Goal: Task Accomplishment & Management: Use online tool/utility

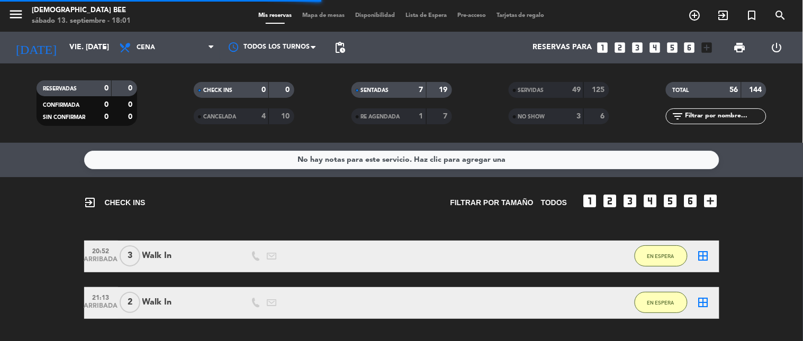
click at [320, 16] on span "Mapa de mesas" at bounding box center [323, 16] width 53 height 6
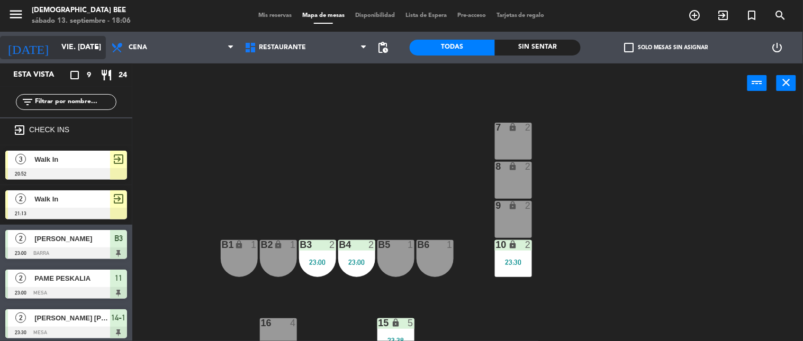
click at [58, 48] on input "vie. [DATE]" at bounding box center [106, 47] width 101 height 19
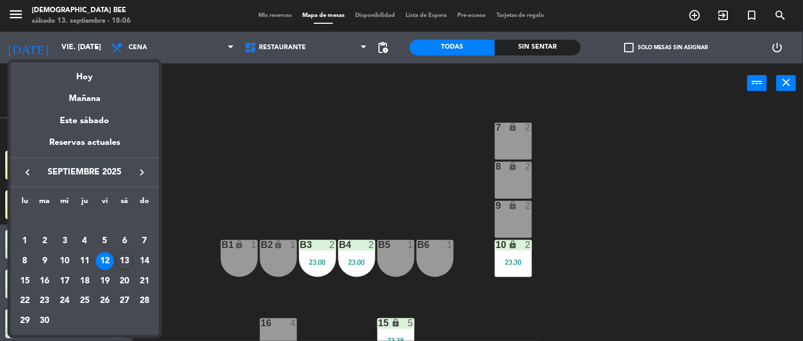
click at [124, 258] on div "13" at bounding box center [124, 261] width 18 height 18
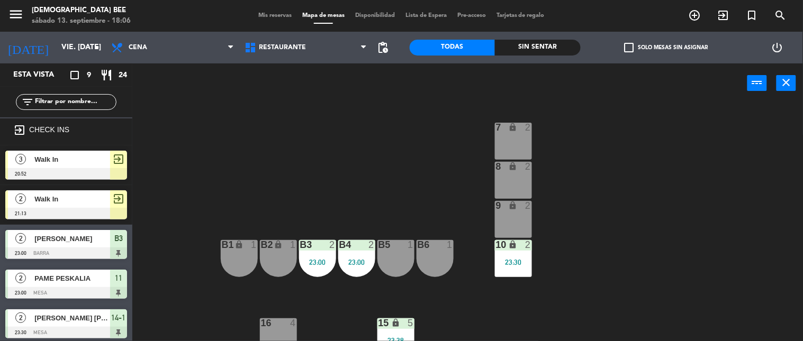
type input "sáb. [DATE]"
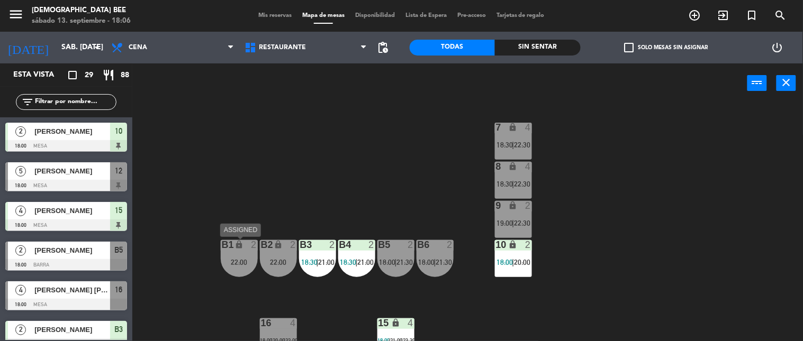
click at [237, 251] on div "B1 lock 2 22:00" at bounding box center [239, 258] width 37 height 37
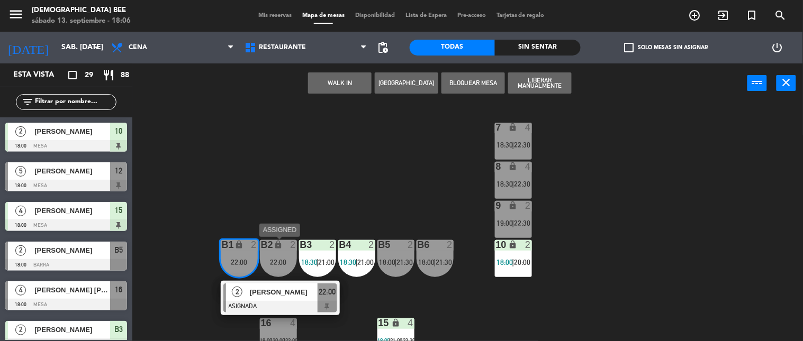
click at [288, 254] on div "B2 lock 2 22:00" at bounding box center [278, 258] width 37 height 37
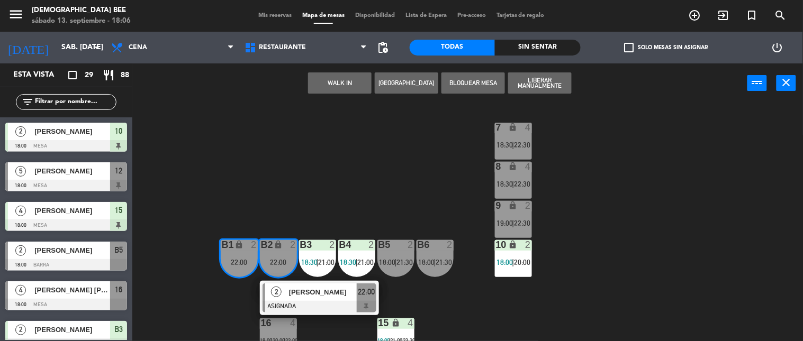
click at [339, 80] on button "WALK IN" at bounding box center [340, 83] width 64 height 21
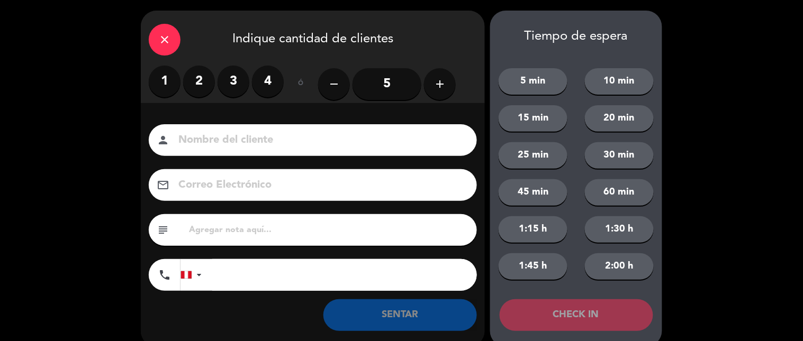
click at [167, 76] on label "1" at bounding box center [165, 82] width 32 height 32
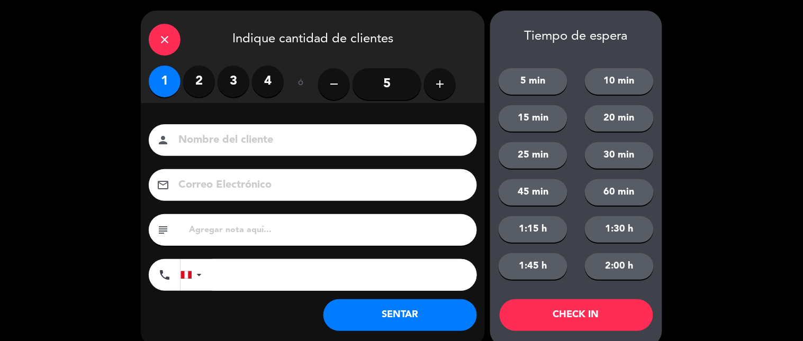
click at [399, 277] on button "SENTAR" at bounding box center [400, 316] width 154 height 32
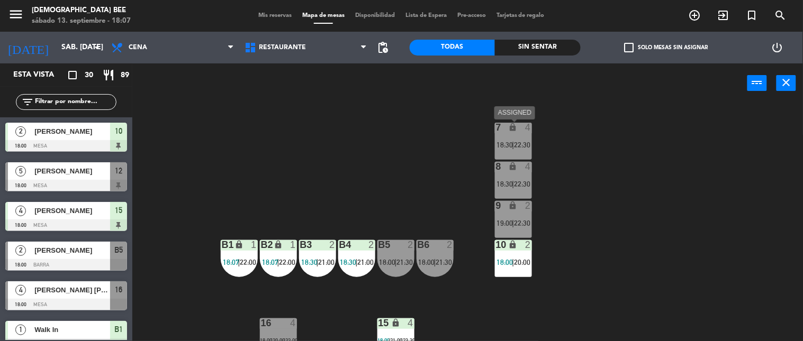
click at [472, 146] on span "22:30" at bounding box center [522, 145] width 16 height 8
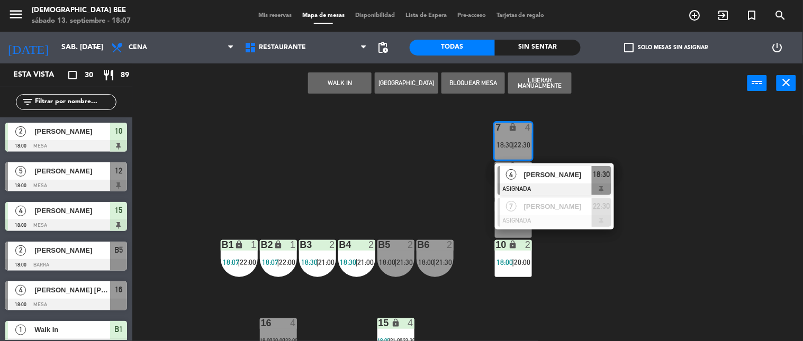
drag, startPoint x: 450, startPoint y: 157, endPoint x: 475, endPoint y: 164, distance: 25.5
click at [450, 157] on div "7 lock 4 18:30 | 22:30 4 [PERSON_NAME] ASIGNADA 18:30 7 [PERSON_NAME] ASIGNADA …" at bounding box center [471, 223] width 663 height 238
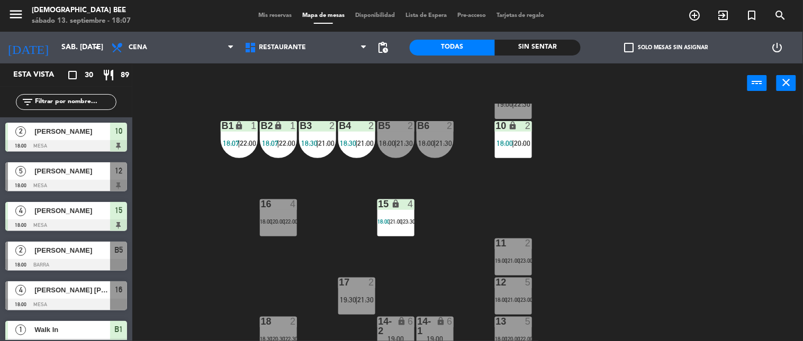
scroll to position [130, 0]
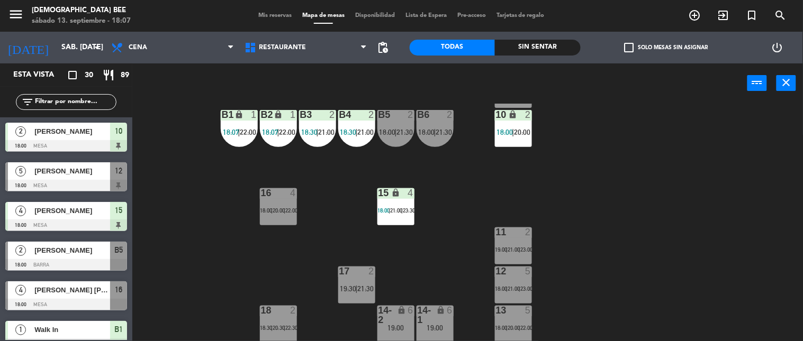
click at [472, 198] on div "7 lock 4 18:30 | 22:30 8 lock 4 18:30 | 22:30 9 lock 2 19:00 | 22:30 B1 lock 1 …" at bounding box center [471, 223] width 663 height 238
click at [472, 277] on div "13 5 18:00 | 20:00 | 22:00" at bounding box center [513, 324] width 37 height 37
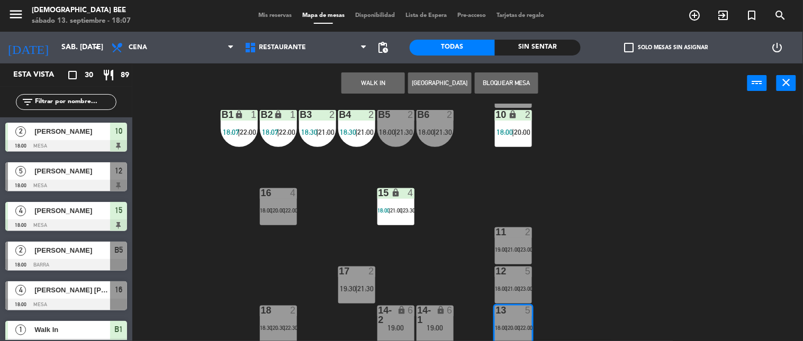
scroll to position [232, 0]
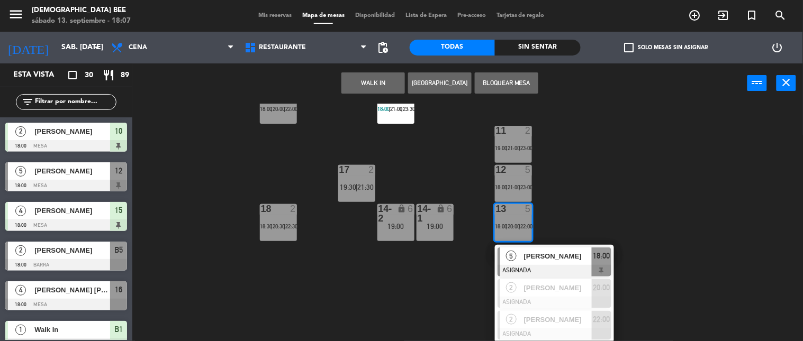
click at [472, 257] on div "7 lock 4 18:30 | 22:30 8 lock 4 18:30 | 22:30 9 lock 2 19:00 | 22:30 B1 lock 1 …" at bounding box center [471, 223] width 663 height 238
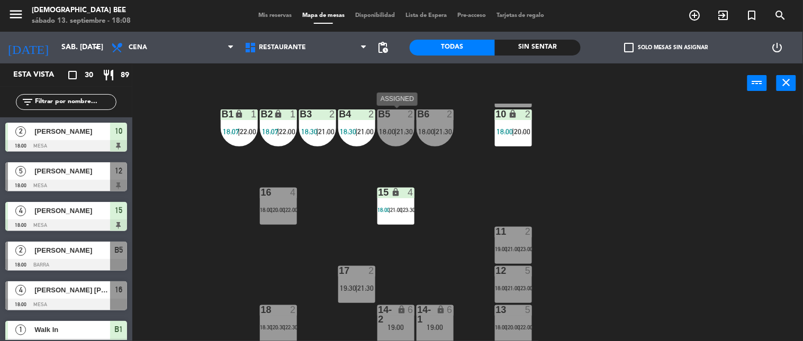
click at [399, 128] on span "21:30" at bounding box center [404, 132] width 16 height 8
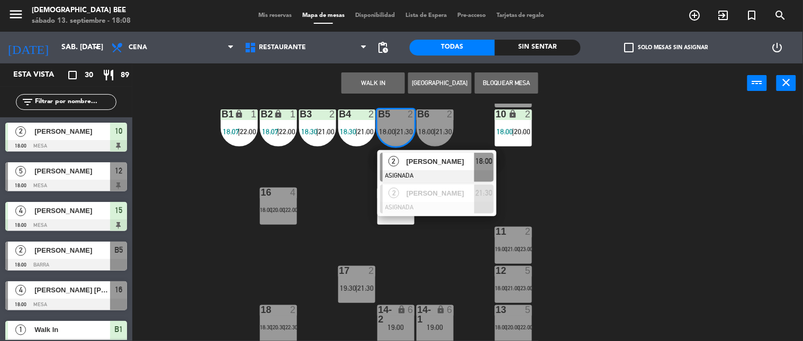
click at [472, 273] on div "7 lock 4 18:30 | 22:30 8 lock 4 18:30 | 22:30 9 lock 2 19:00 | 22:30 B1 lock 1 …" at bounding box center [471, 223] width 663 height 238
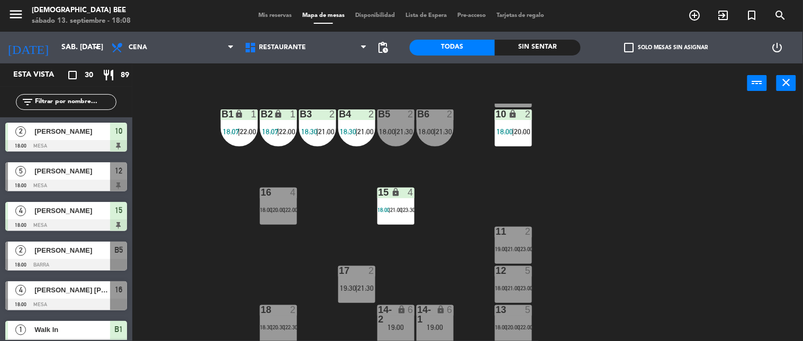
click at [277, 13] on span "Mis reservas" at bounding box center [275, 16] width 44 height 6
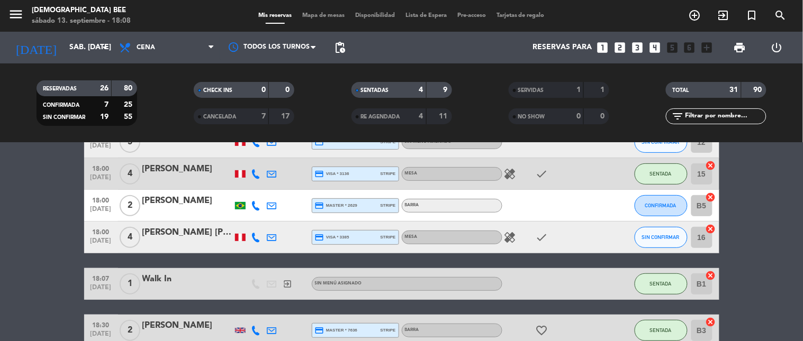
scroll to position [118, 0]
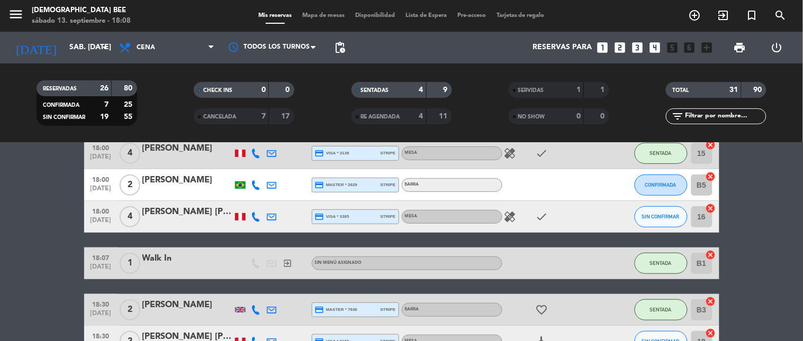
click at [330, 13] on span "Mapa de mesas" at bounding box center [323, 16] width 53 height 6
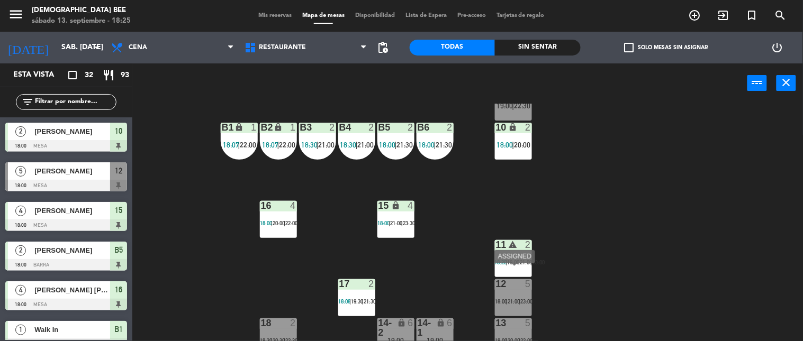
scroll to position [130, 0]
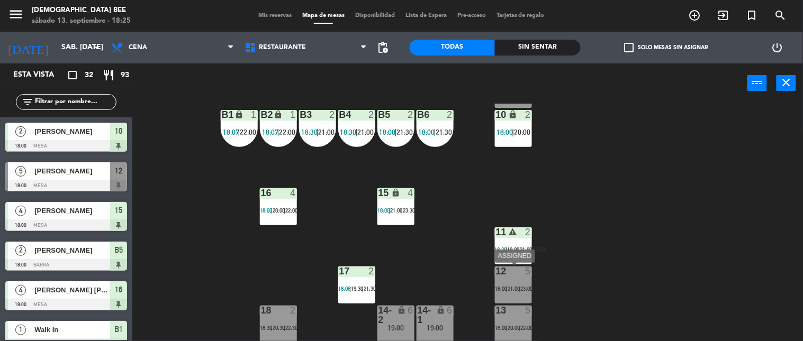
drag, startPoint x: 518, startPoint y: 279, endPoint x: 541, endPoint y: 300, distance: 30.8
click at [472, 277] on div "12 5 18:00 | 21:00 | 23:00" at bounding box center [513, 285] width 37 height 37
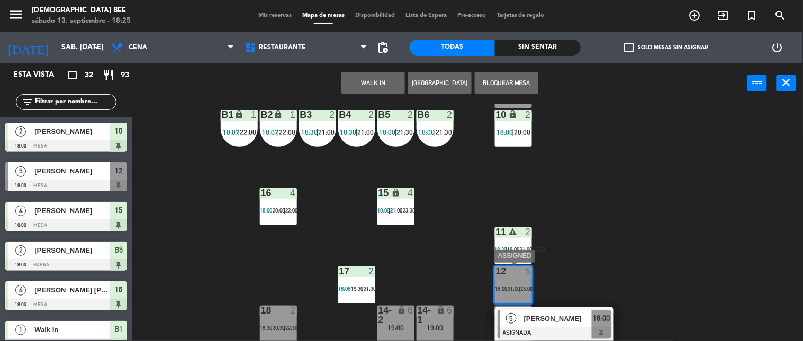
click at [472, 277] on span "[PERSON_NAME]" at bounding box center [558, 318] width 68 height 11
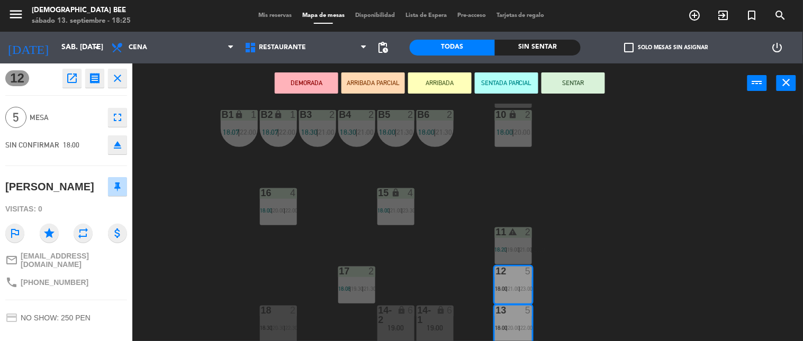
click at [472, 82] on button "SENTAR" at bounding box center [573, 83] width 64 height 21
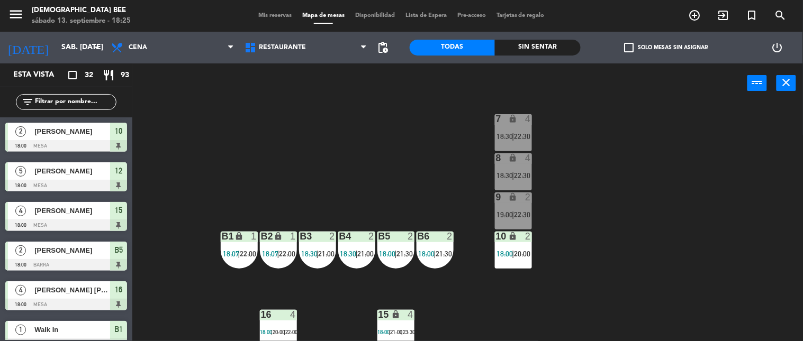
scroll to position [0, 0]
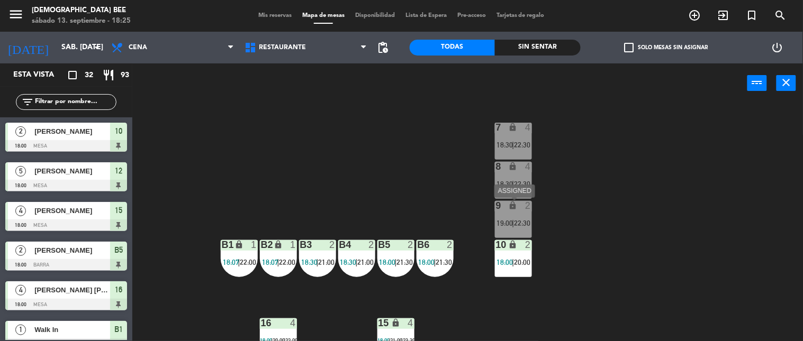
click at [472, 213] on div "9 lock 2 19:00 | 22:30" at bounding box center [513, 219] width 37 height 37
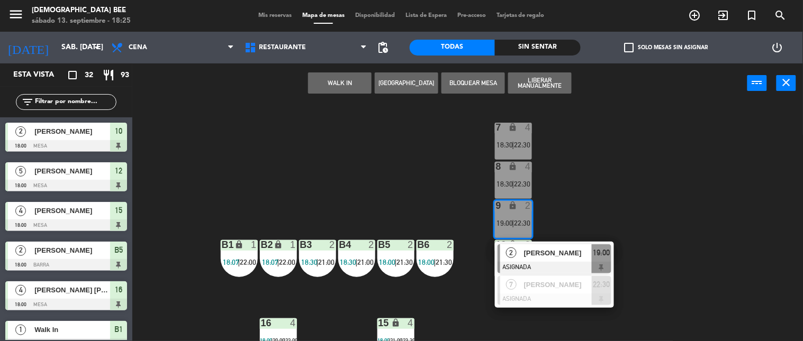
click at [427, 277] on div "7 lock 4 18:30 | 22:30 8 lock 4 18:30 | 22:30 9 lock 2 19:00 | 22:30 2 [PERSON_…" at bounding box center [471, 223] width 663 height 238
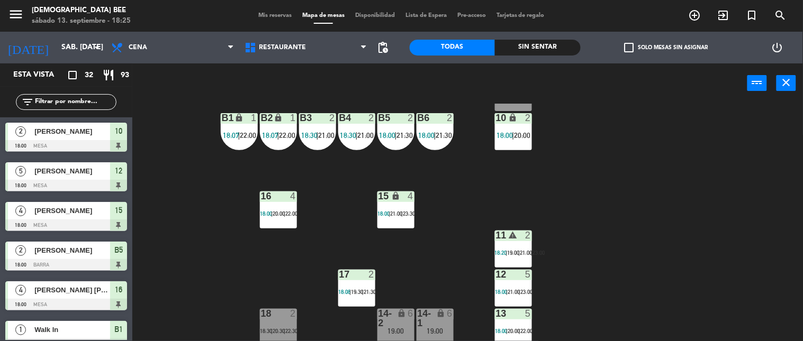
scroll to position [130, 0]
